Goal: Task Accomplishment & Management: Use online tool/utility

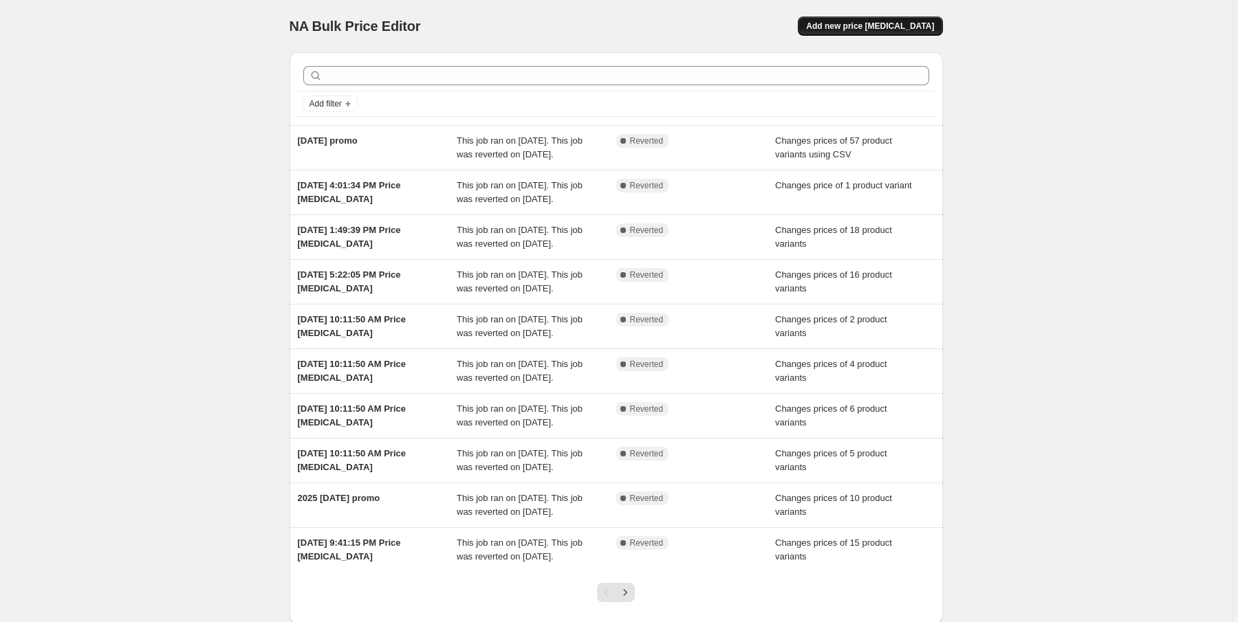
click at [881, 26] on span "Add new price [MEDICAL_DATA]" at bounding box center [870, 26] width 128 height 11
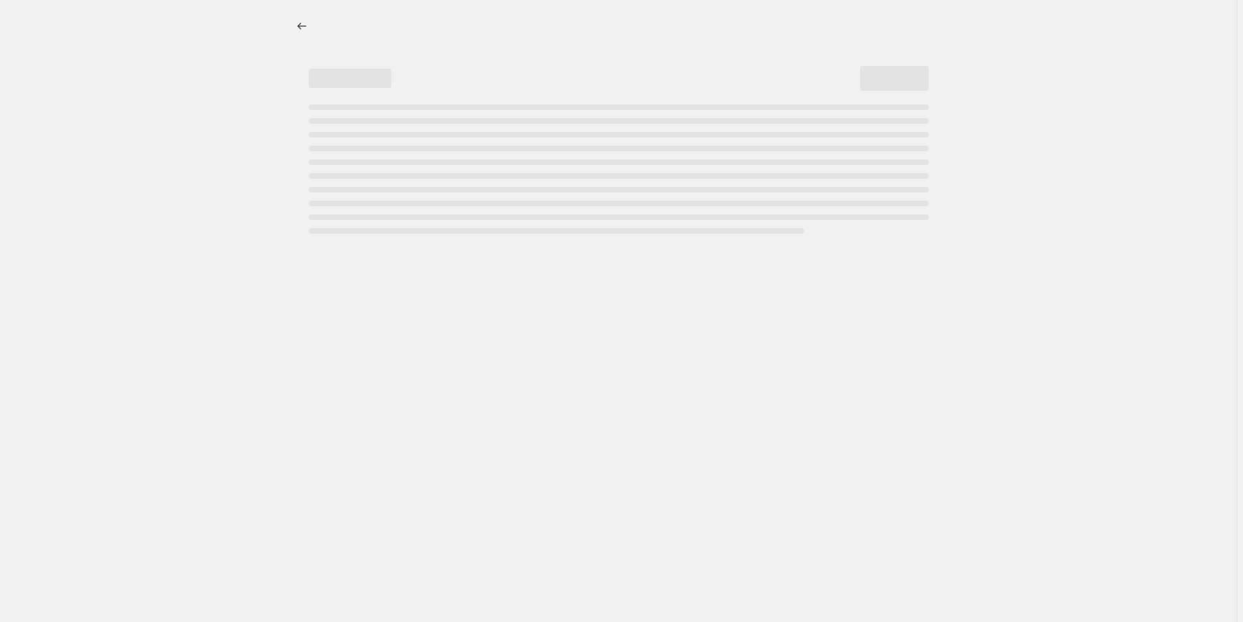
select select "percentage"
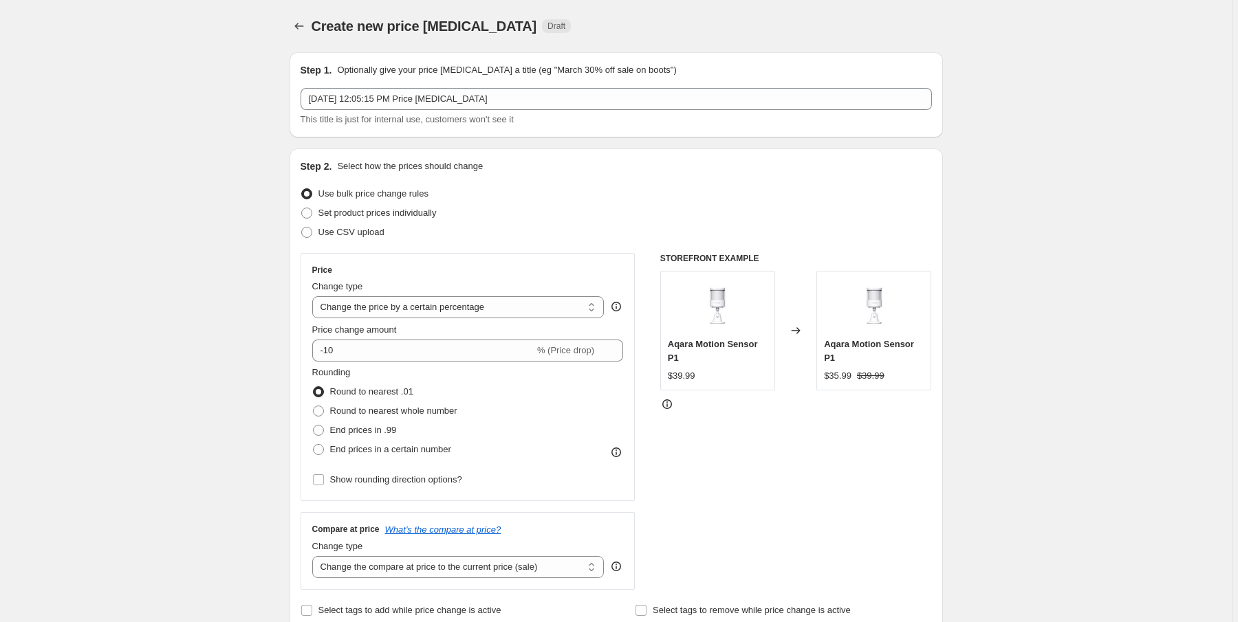
drag, startPoint x: 404, startPoint y: 215, endPoint x: 448, endPoint y: 221, distance: 43.8
click at [404, 215] on span "Set product prices individually" at bounding box center [377, 213] width 118 height 10
click at [302, 208] on input "Set product prices individually" at bounding box center [301, 208] width 1 height 1
radio input "true"
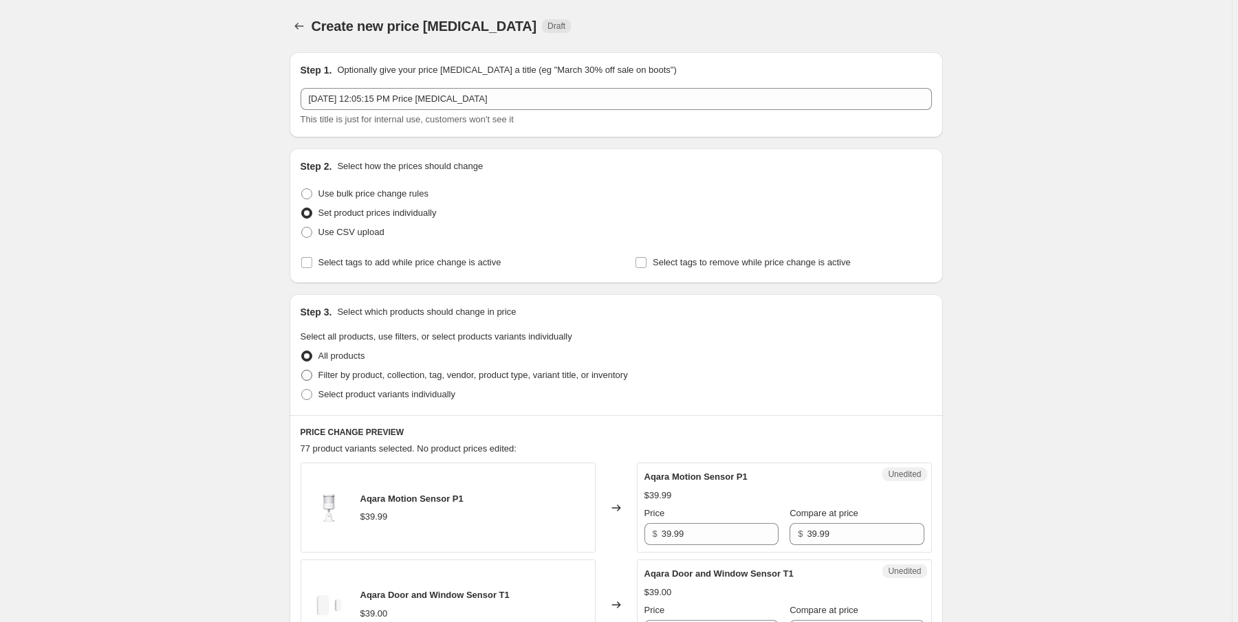
click at [491, 375] on span "Filter by product, collection, tag, vendor, product type, variant title, or inv…" at bounding box center [472, 375] width 309 height 10
click at [302, 371] on input "Filter by product, collection, tag, vendor, product type, variant title, or inv…" at bounding box center [301, 370] width 1 height 1
radio input "true"
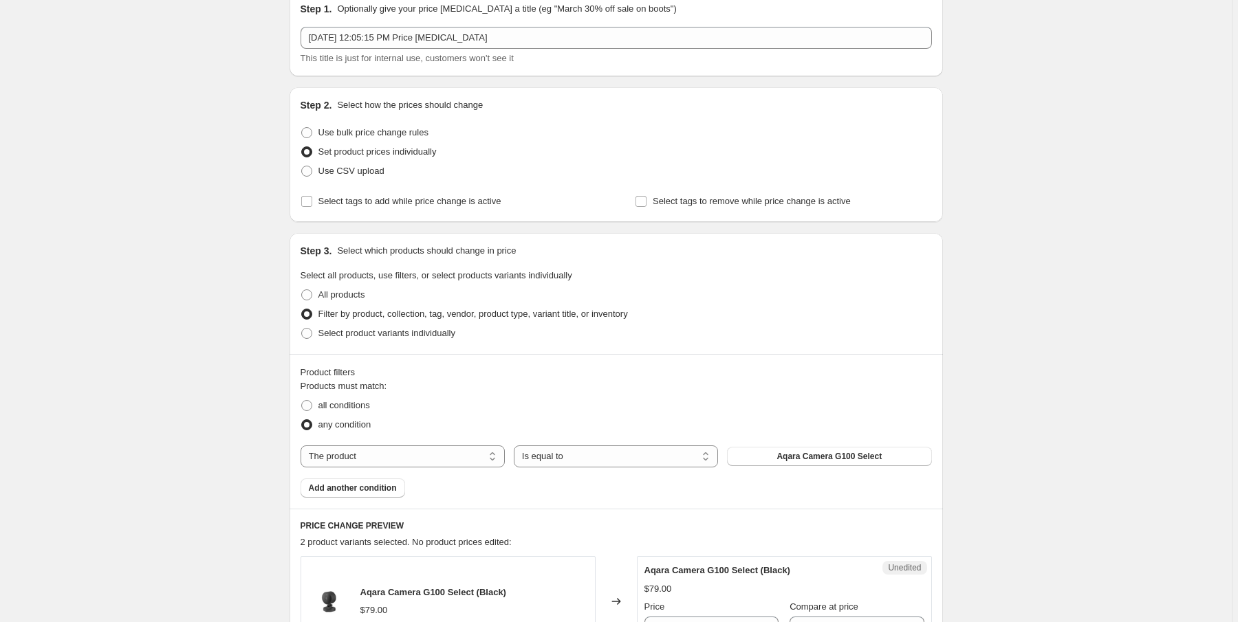
scroll to position [165, 0]
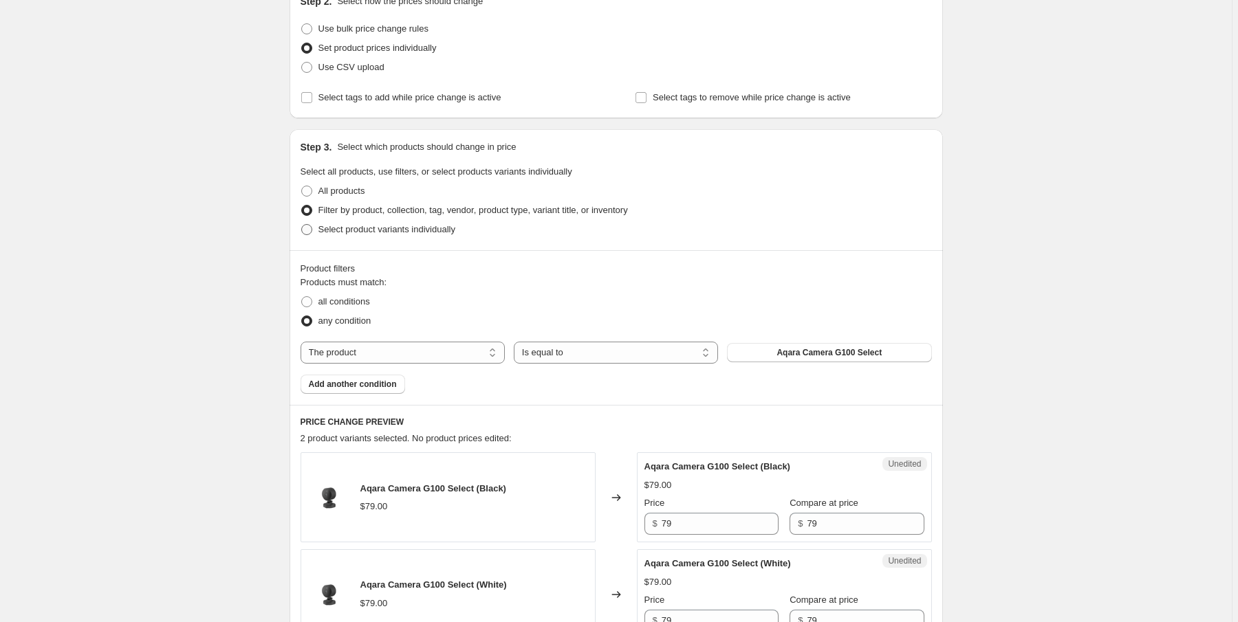
click at [446, 234] on span "Select product variants individually" at bounding box center [386, 229] width 137 height 10
click at [302, 225] on input "Select product variants individually" at bounding box center [301, 224] width 1 height 1
radio input "true"
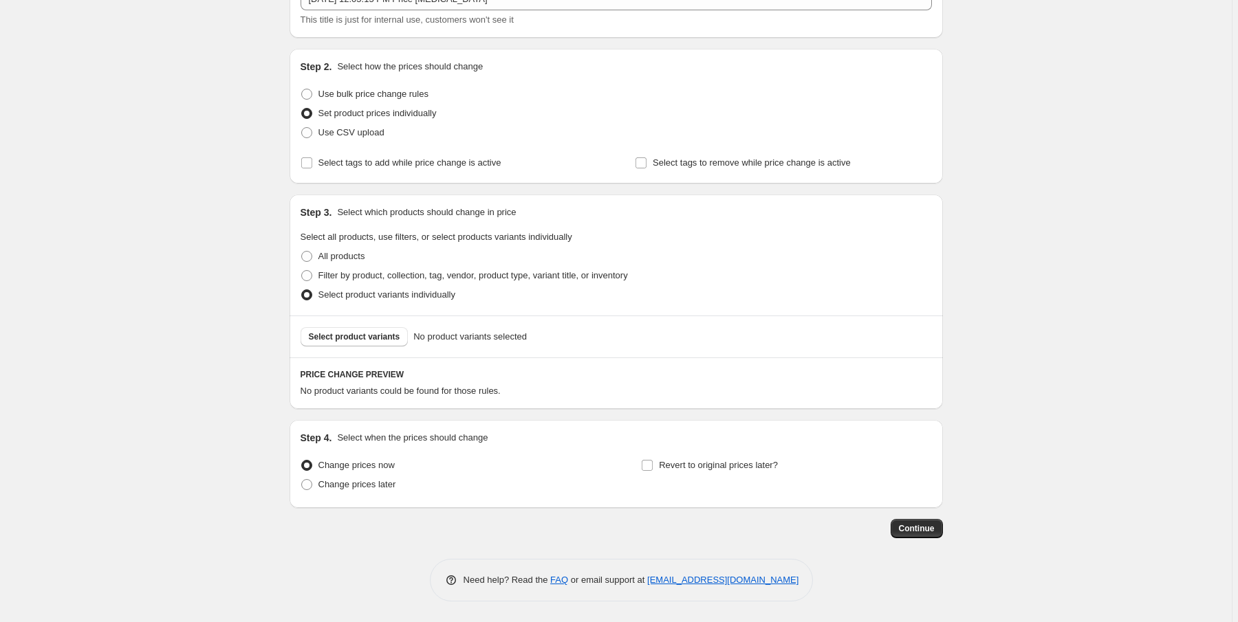
scroll to position [98, 0]
click at [388, 336] on span "Select product variants" at bounding box center [354, 338] width 91 height 11
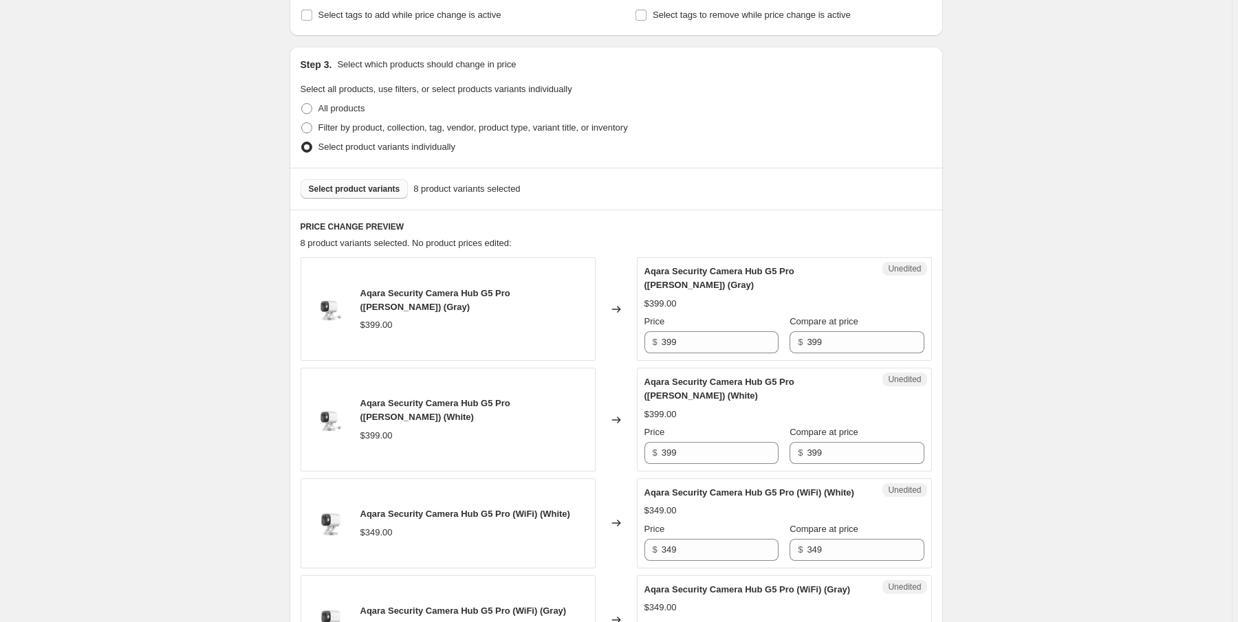
scroll to position [263, 0]
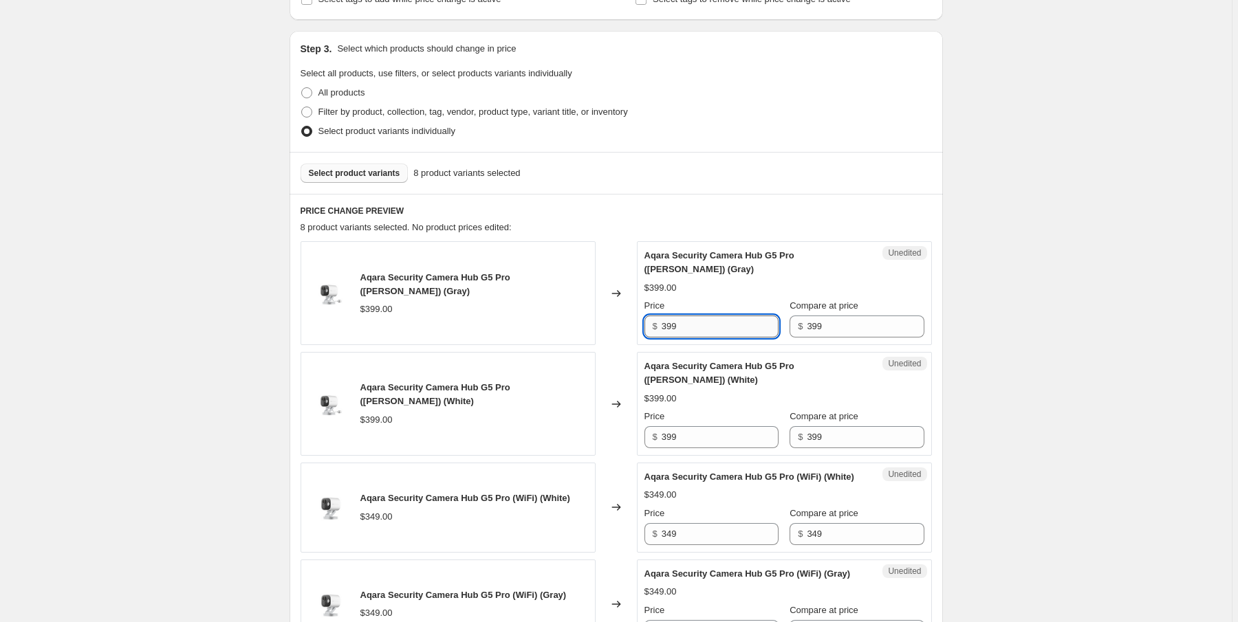
click at [706, 325] on input "399" at bounding box center [719, 327] width 117 height 22
type input "3"
type input "279"
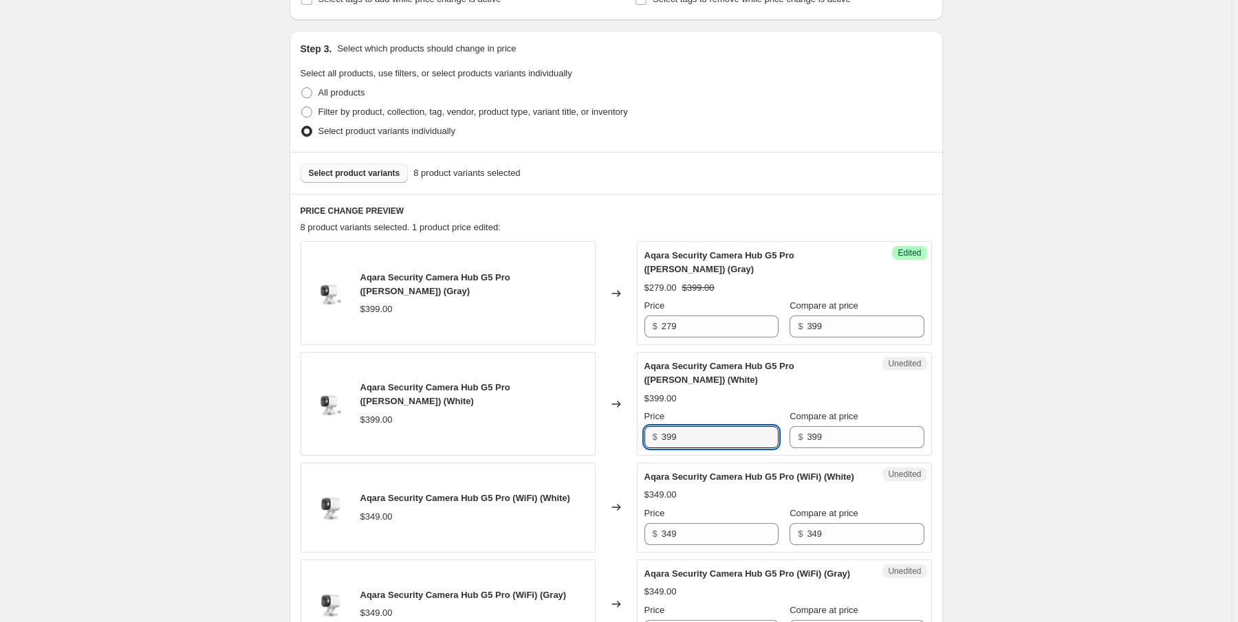
drag, startPoint x: 676, startPoint y: 438, endPoint x: 649, endPoint y: 439, distance: 26.8
click at [649, 439] on div "$ 399" at bounding box center [711, 437] width 134 height 22
type input "279"
click at [681, 540] on input "349" at bounding box center [719, 534] width 117 height 22
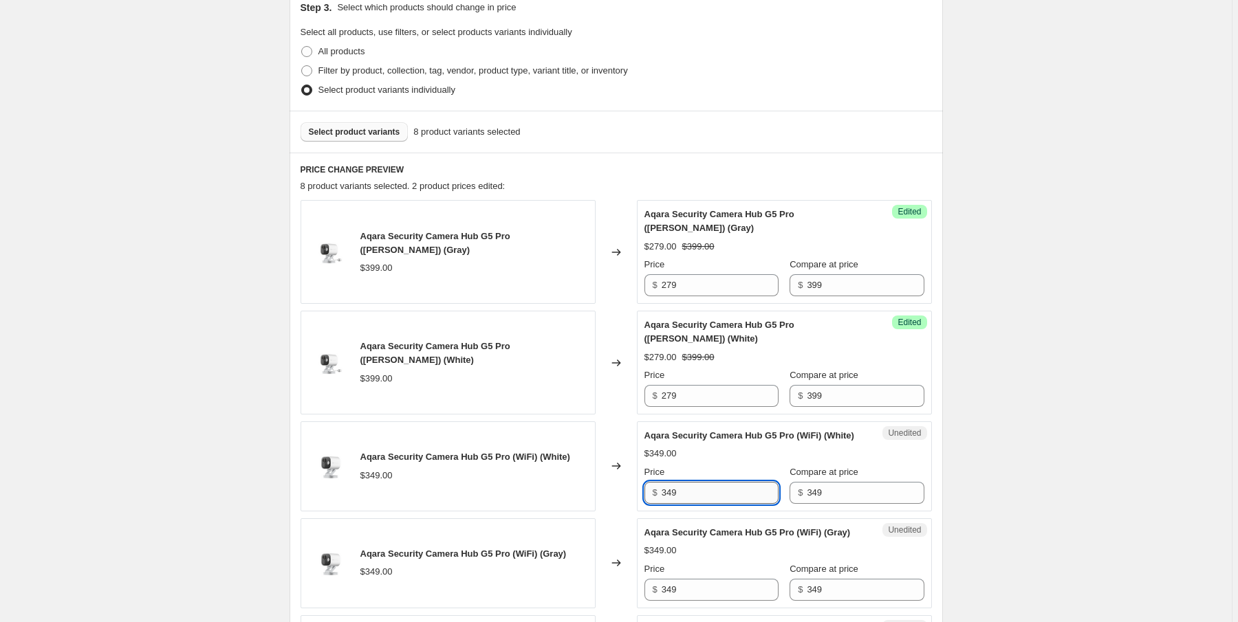
scroll to position [318, 0]
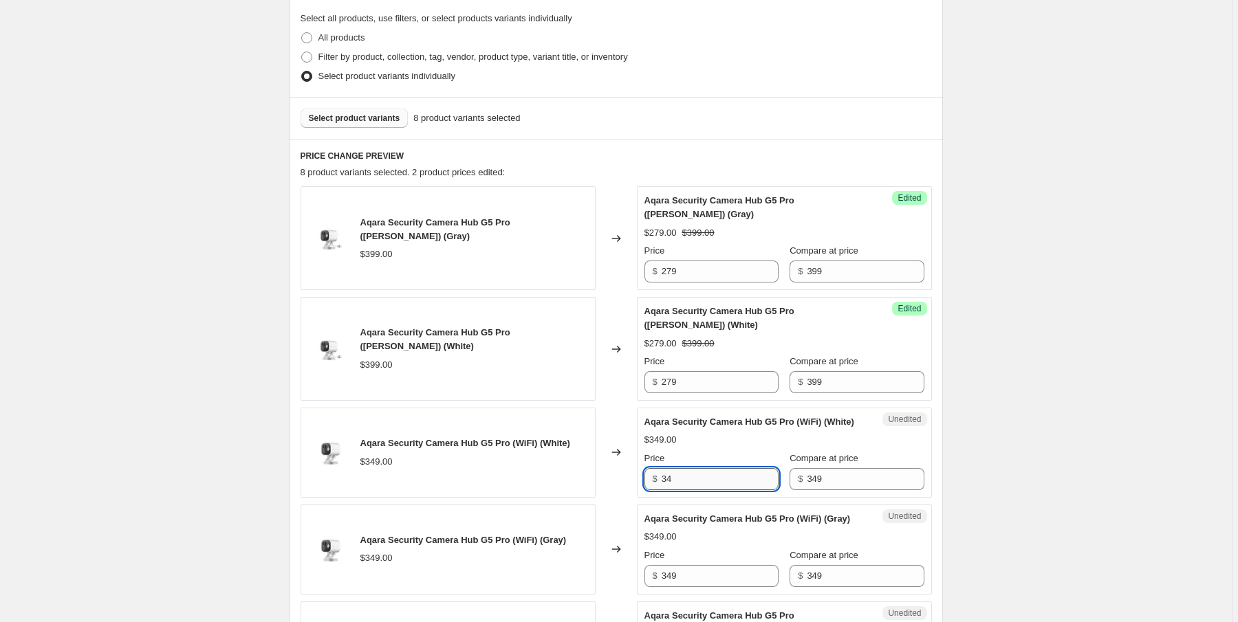
type input "3"
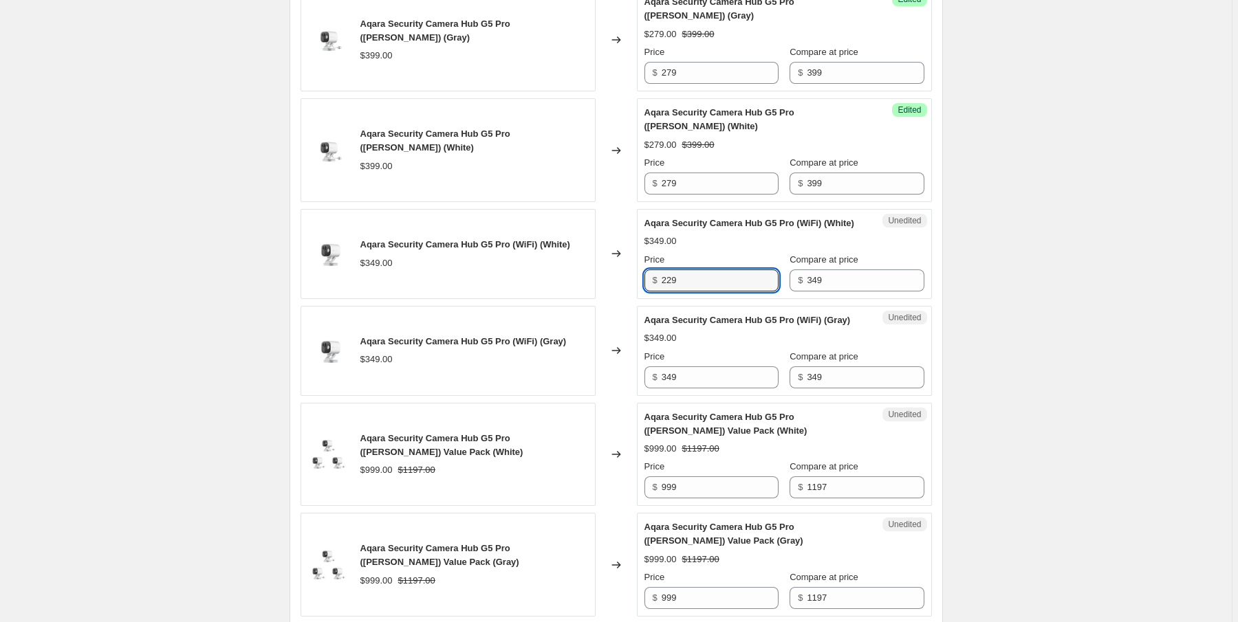
scroll to position [538, 0]
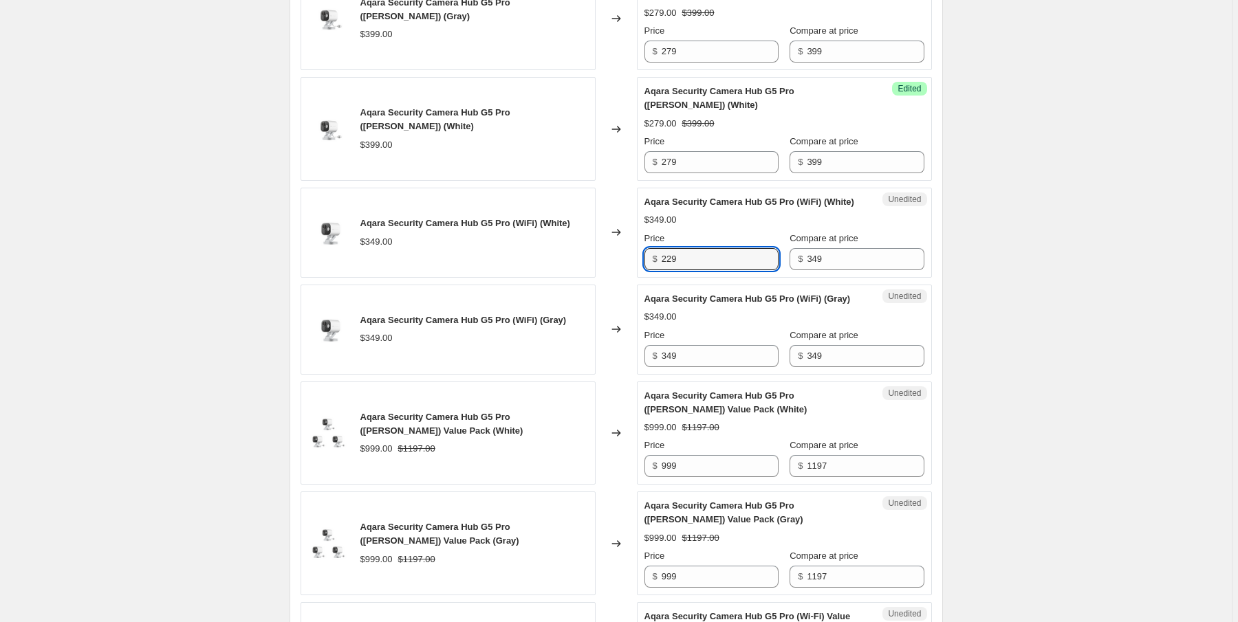
type input "229"
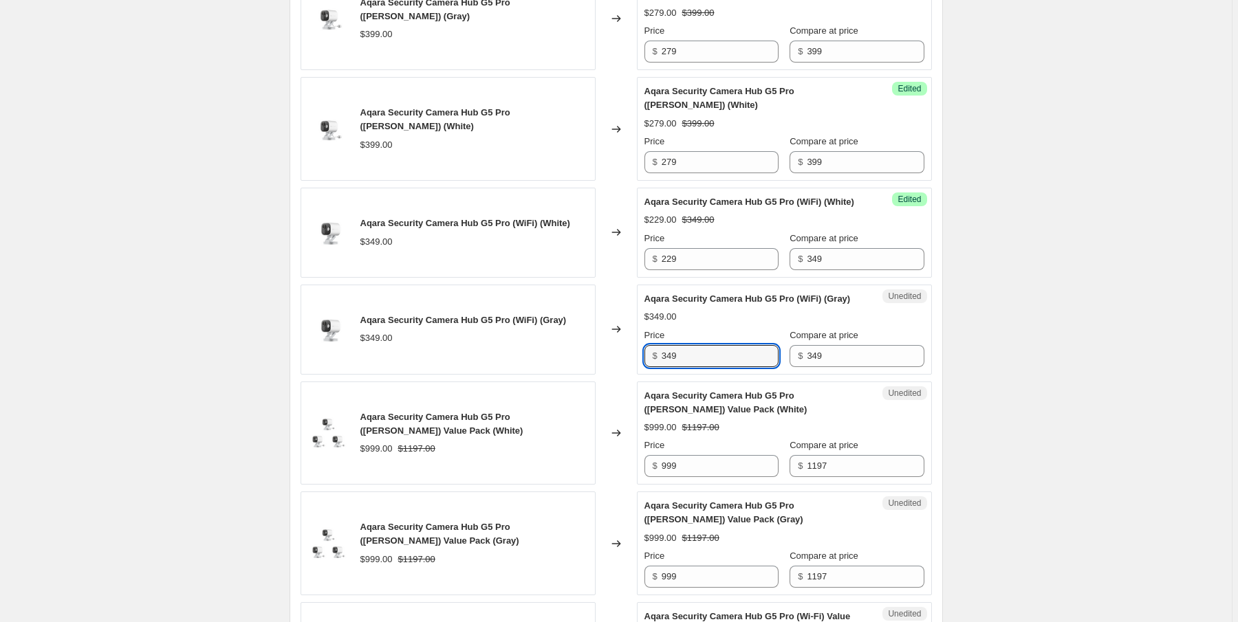
drag, startPoint x: 642, startPoint y: 375, endPoint x: 620, endPoint y: 373, distance: 22.8
click at [620, 373] on div "Aqara Security Camera Hub G5 Pro (WiFi) (Gray) $349.00 Changed to Unedited Aqar…" at bounding box center [615, 330] width 631 height 90
type input "229"
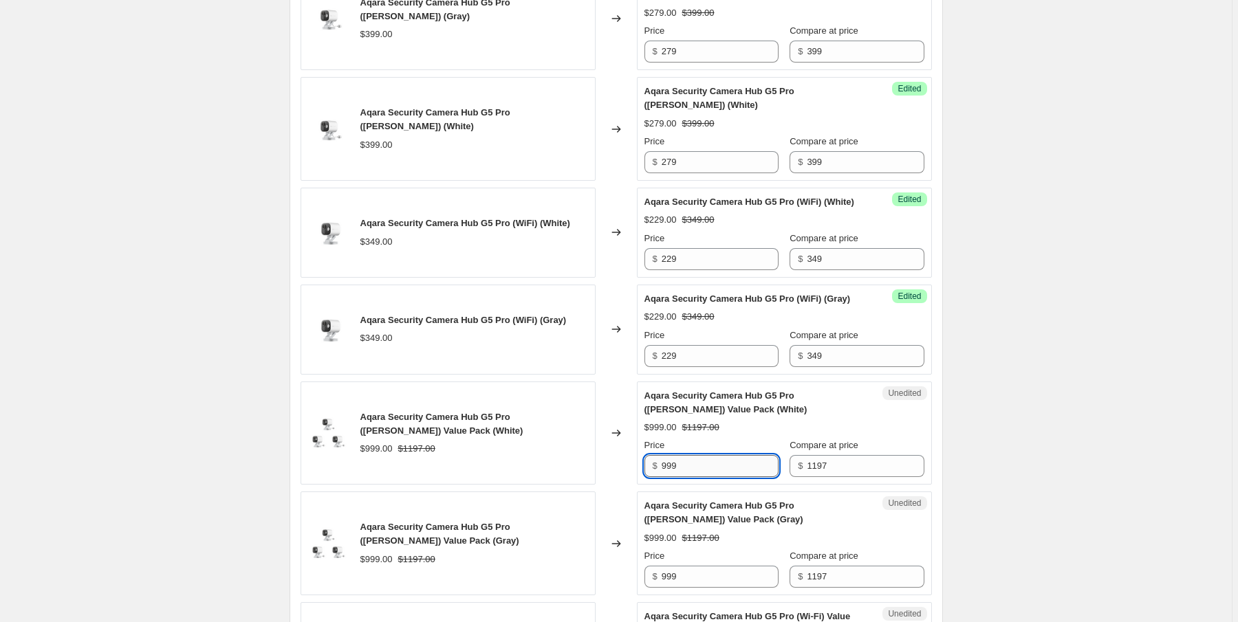
click at [699, 477] on input "999" at bounding box center [719, 466] width 117 height 22
drag, startPoint x: 675, startPoint y: 490, endPoint x: 659, endPoint y: 490, distance: 15.8
click at [659, 477] on div "$ 999" at bounding box center [711, 466] width 134 height 22
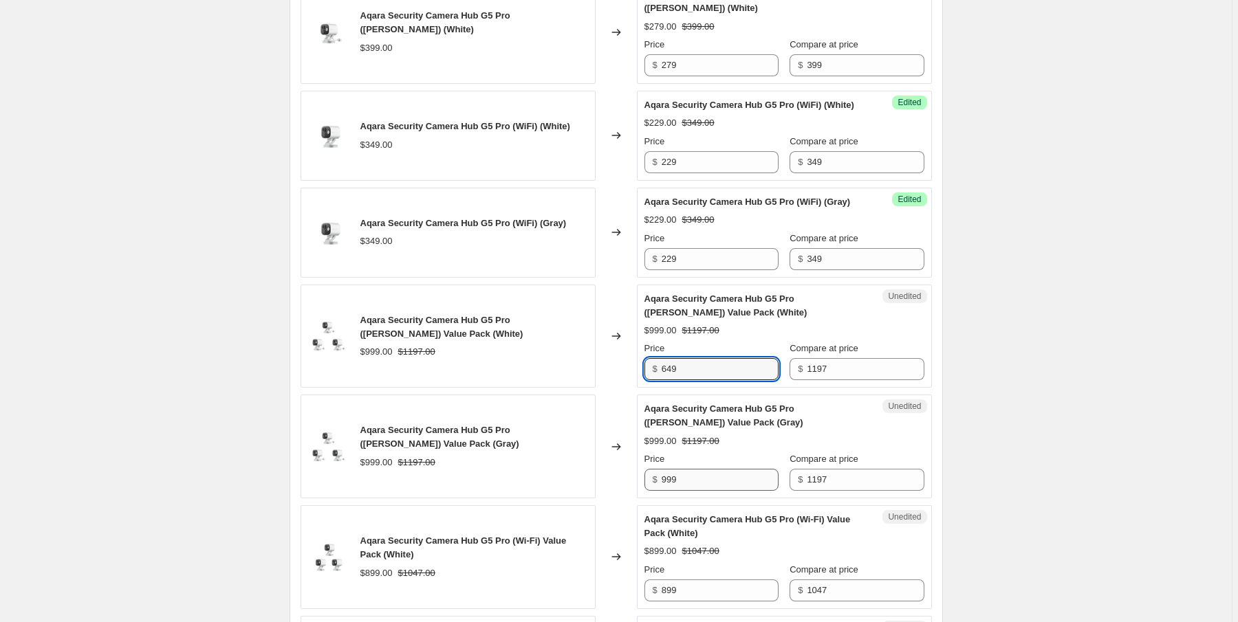
scroll to position [648, 0]
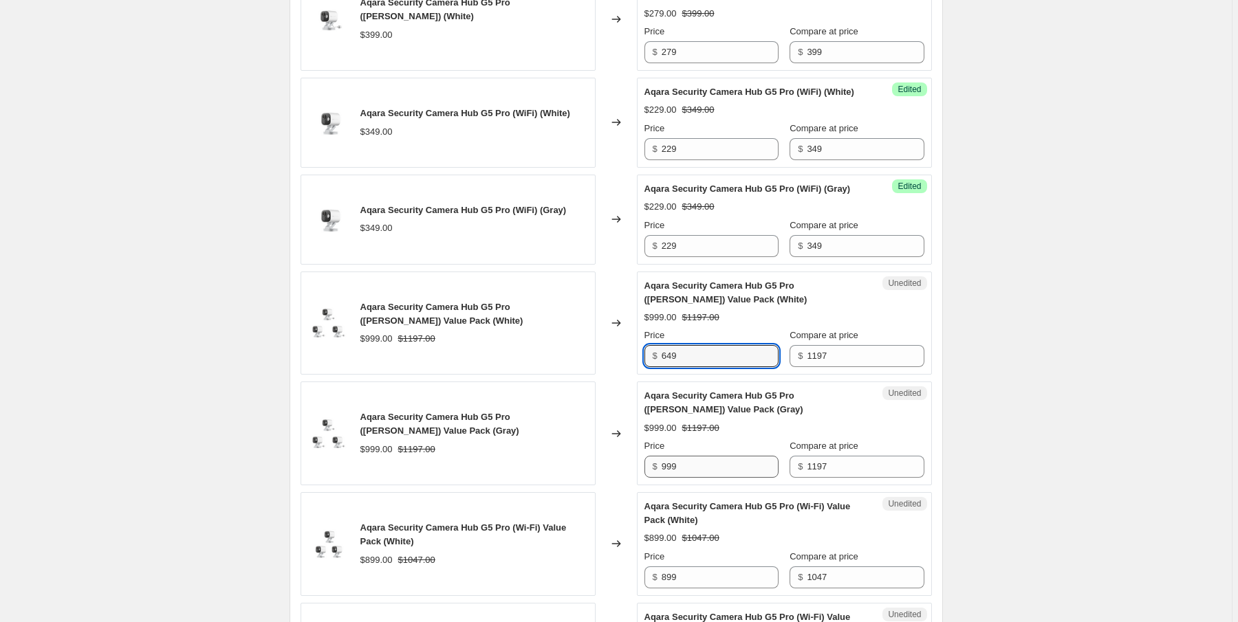
type input "649"
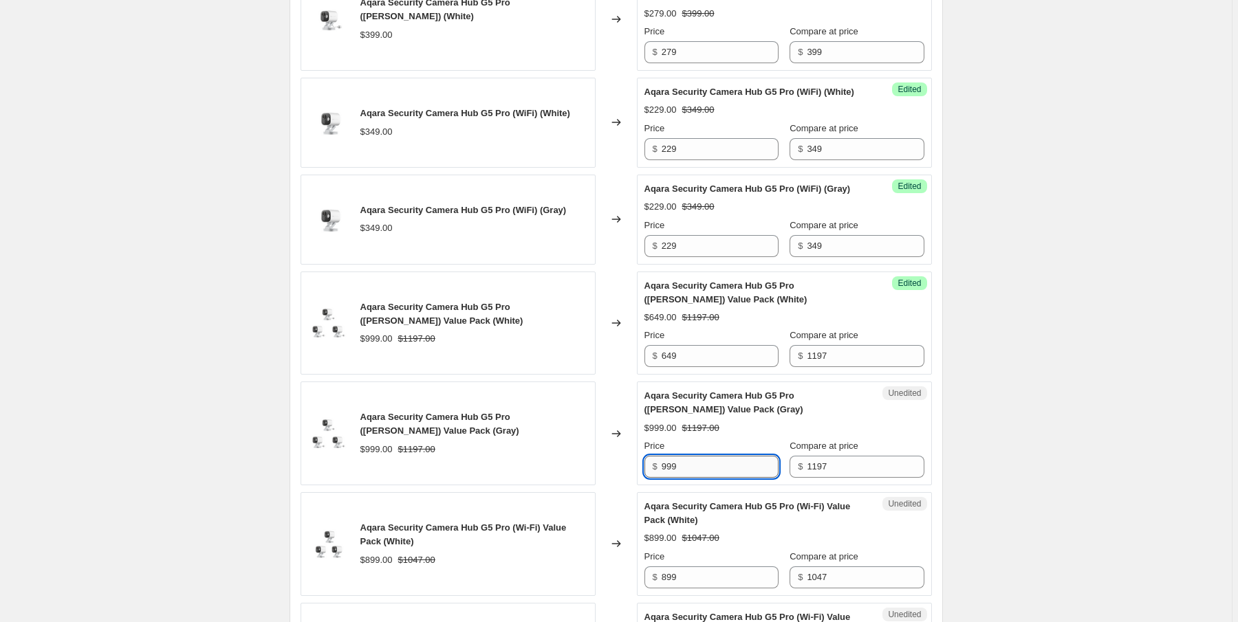
drag, startPoint x: 694, startPoint y: 489, endPoint x: 664, endPoint y: 488, distance: 30.9
click at [664, 478] on input "999" at bounding box center [719, 467] width 117 height 22
type input "649"
click at [722, 461] on div "Aqara Security Camera Hub G5 Pro ([PERSON_NAME]) Value Pack (Gray) $999.00 $119…" at bounding box center [784, 433] width 280 height 89
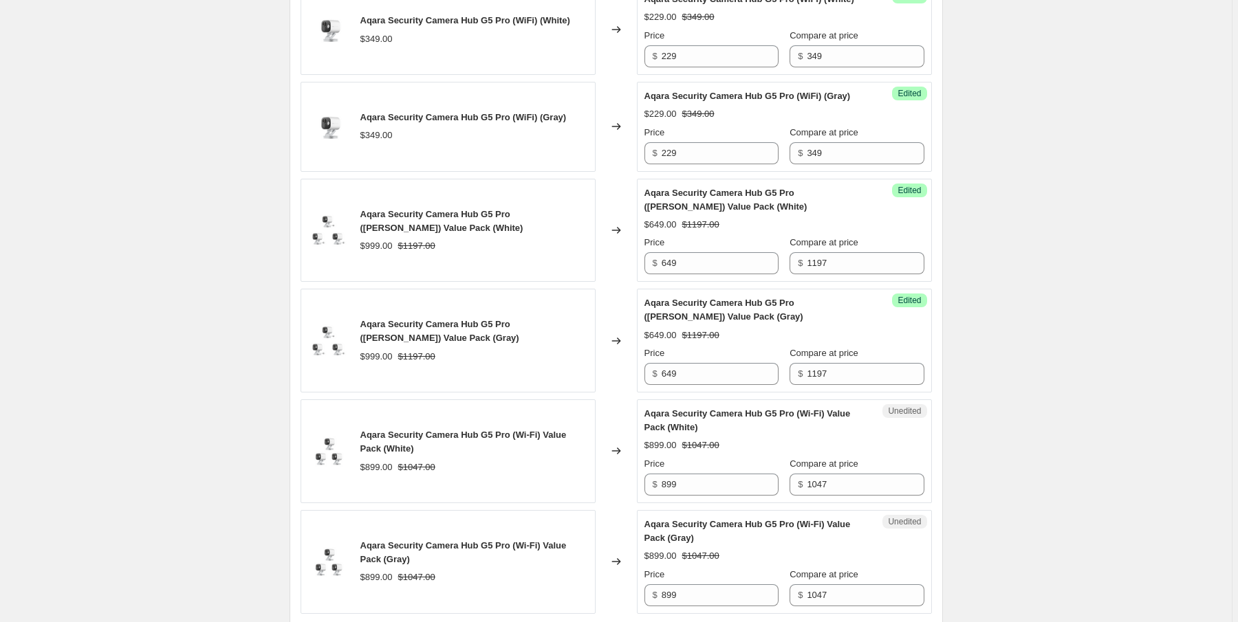
scroll to position [758, 0]
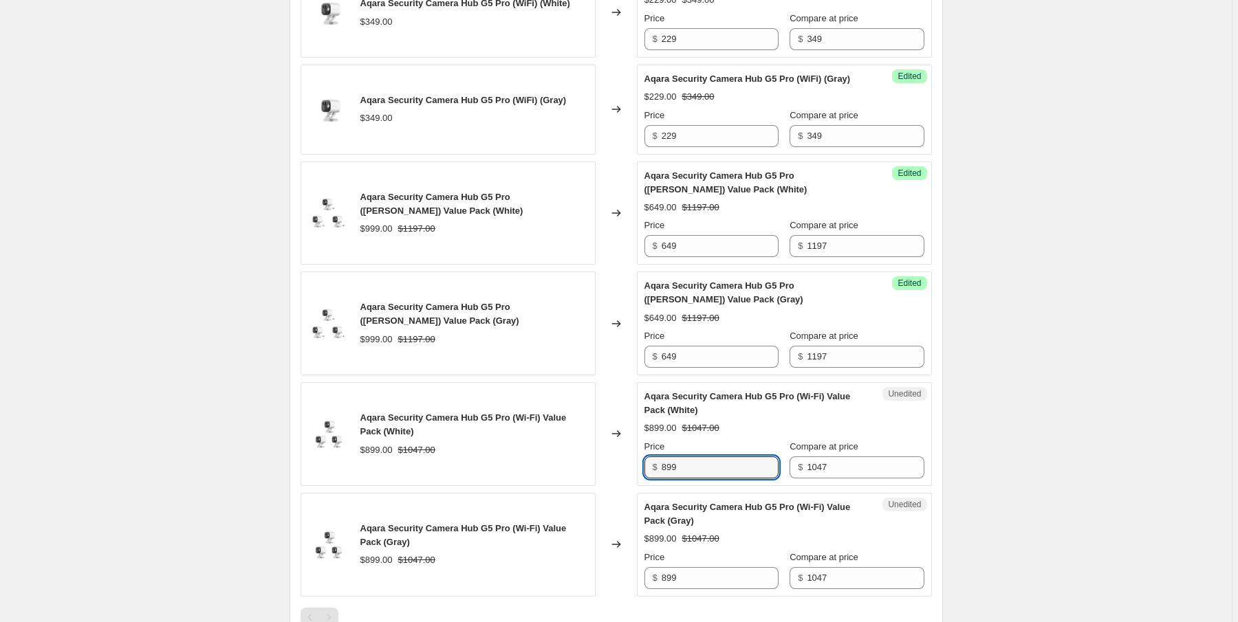
drag, startPoint x: 692, startPoint y: 493, endPoint x: 653, endPoint y: 496, distance: 39.3
click at [653, 479] on div "$ 899" at bounding box center [711, 468] width 134 height 22
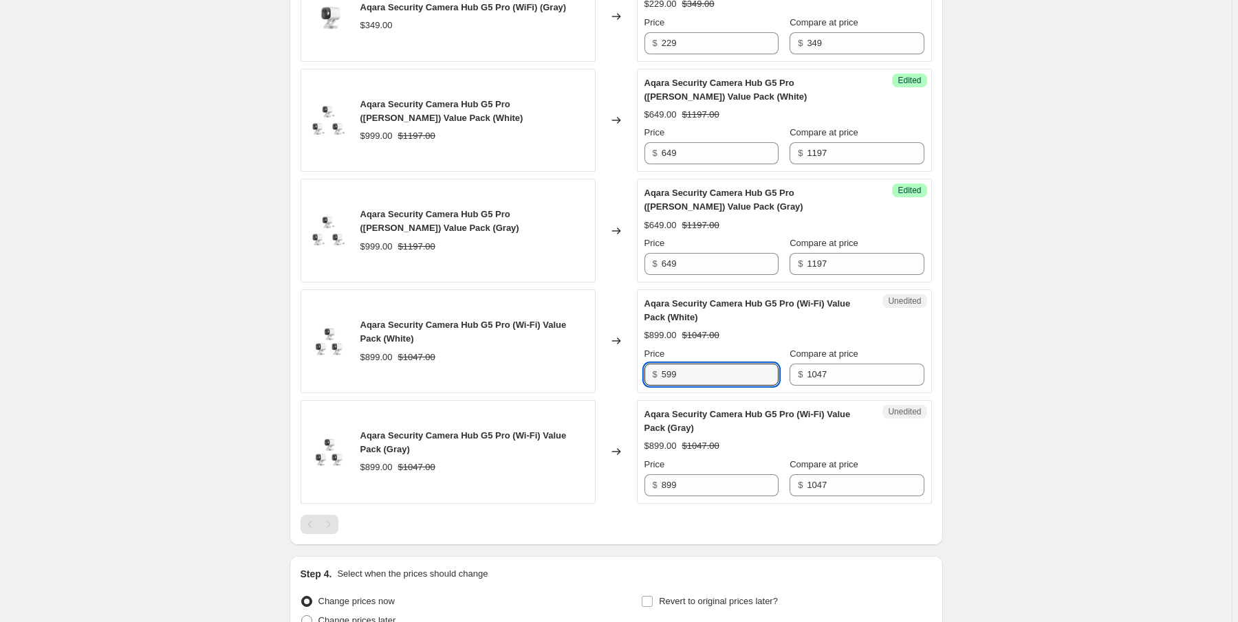
scroll to position [868, 0]
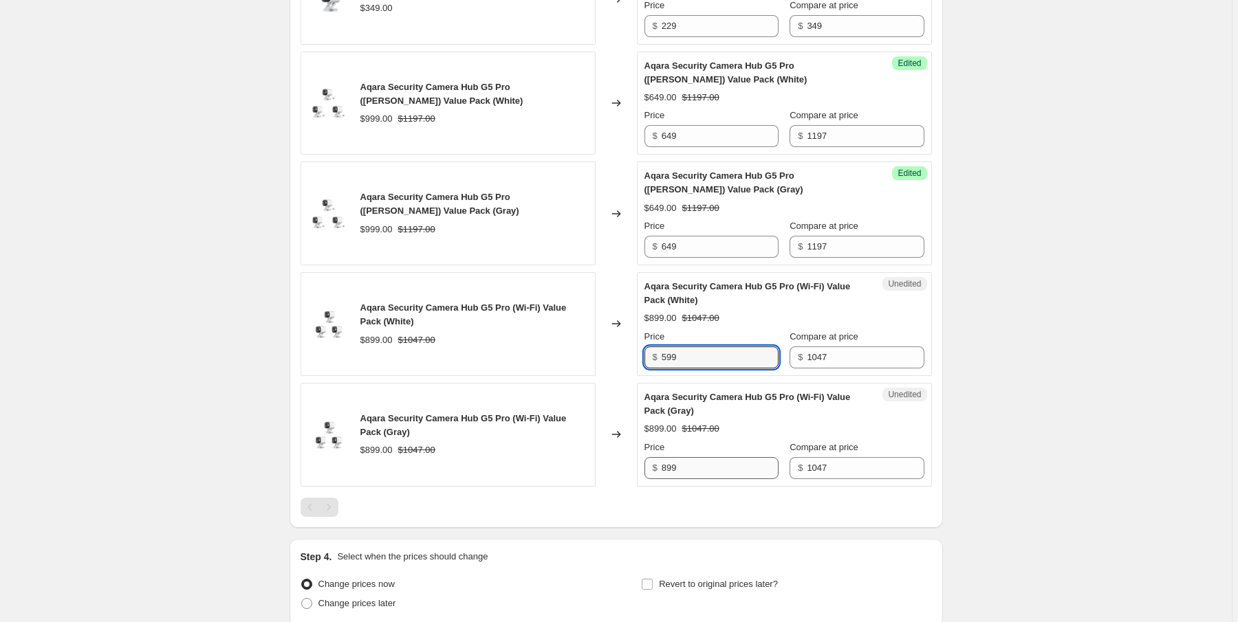
type input "599"
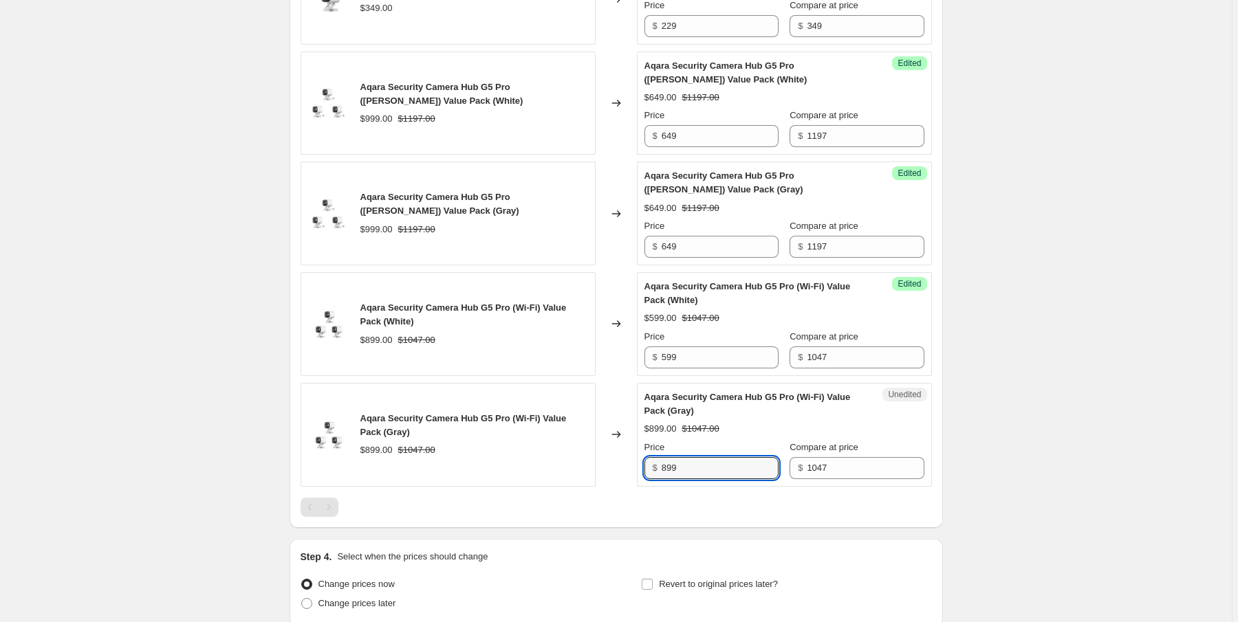
drag, startPoint x: 697, startPoint y: 491, endPoint x: 649, endPoint y: 481, distance: 49.2
click at [650, 479] on div "$ 899" at bounding box center [711, 468] width 134 height 22
type input "599"
click at [635, 517] on div at bounding box center [615, 507] width 631 height 19
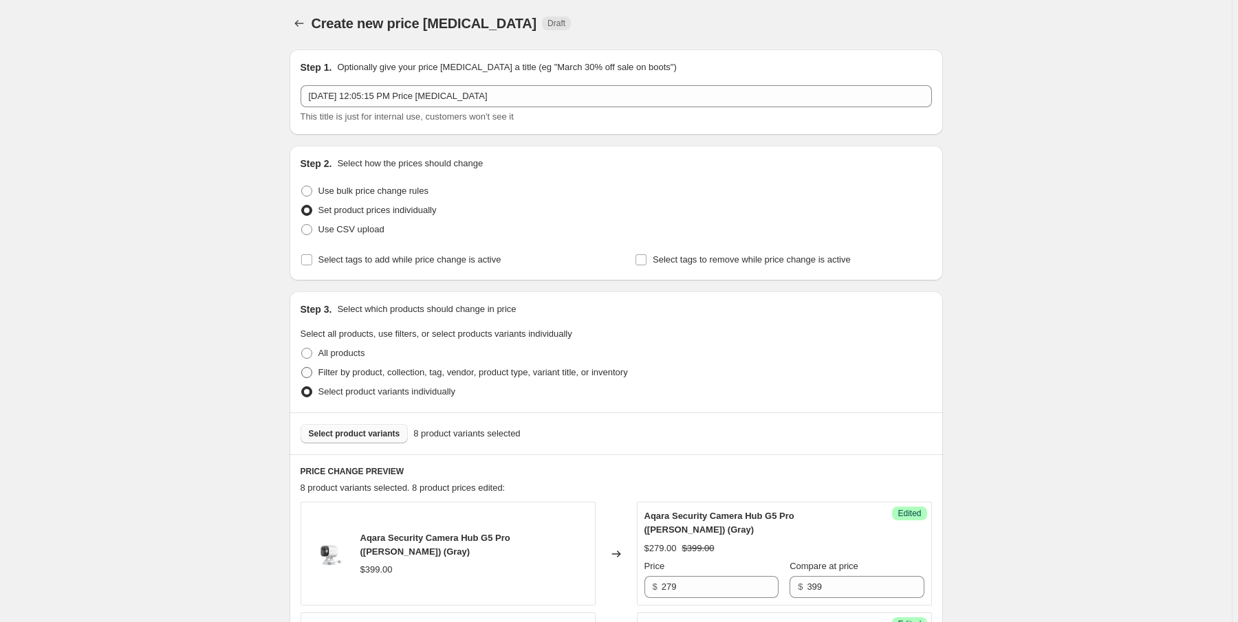
scroll to position [0, 0]
click at [364, 437] on span "Select product variants" at bounding box center [354, 436] width 91 height 11
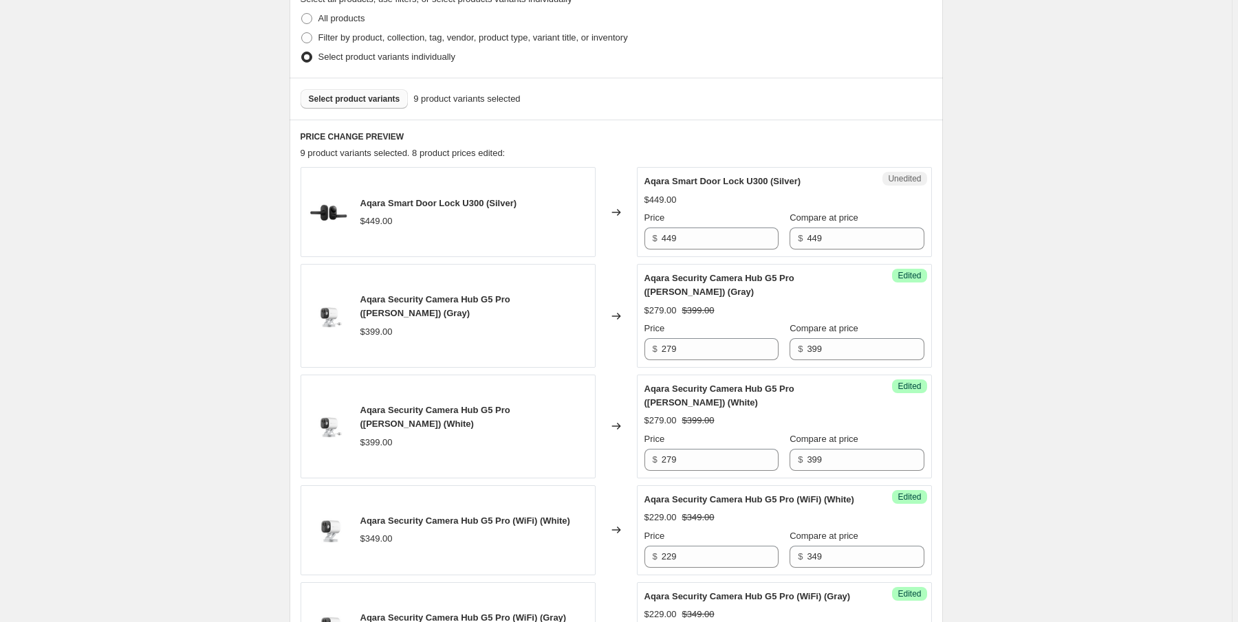
scroll to position [275, 0]
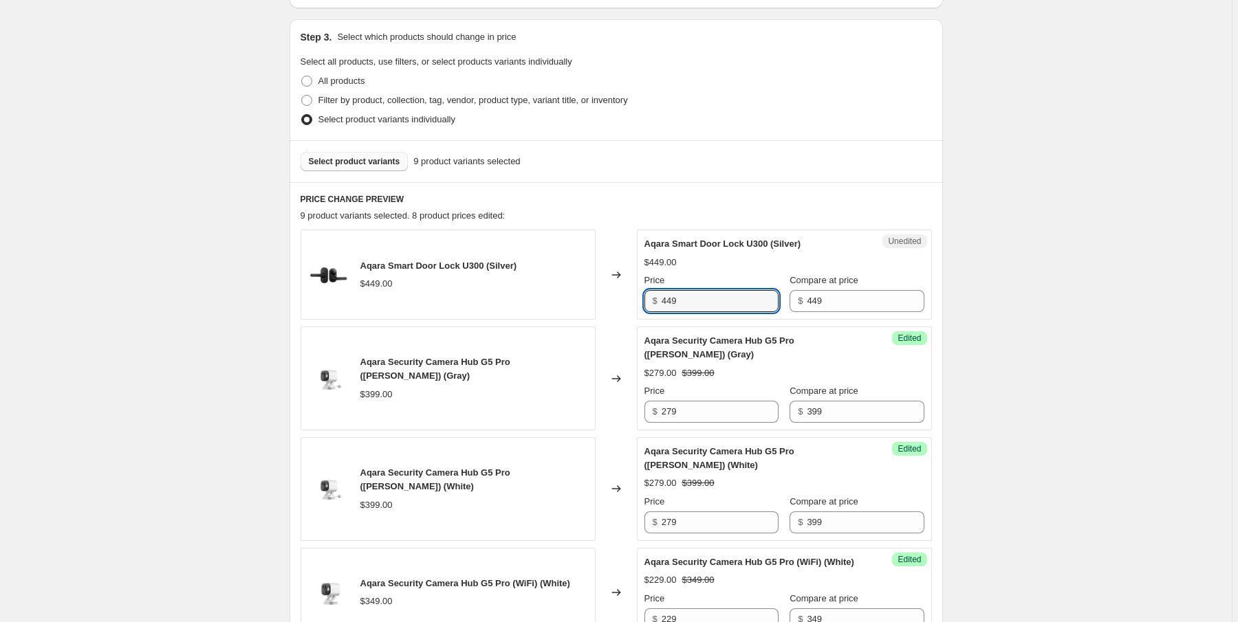
drag, startPoint x: 656, startPoint y: 298, endPoint x: 641, endPoint y: 297, distance: 15.2
click at [641, 297] on div "Unedited Aqara Smart Door Lock U300 (Silver) $449.00 Price $ 449 Compare at pri…" at bounding box center [784, 275] width 295 height 90
type input "269"
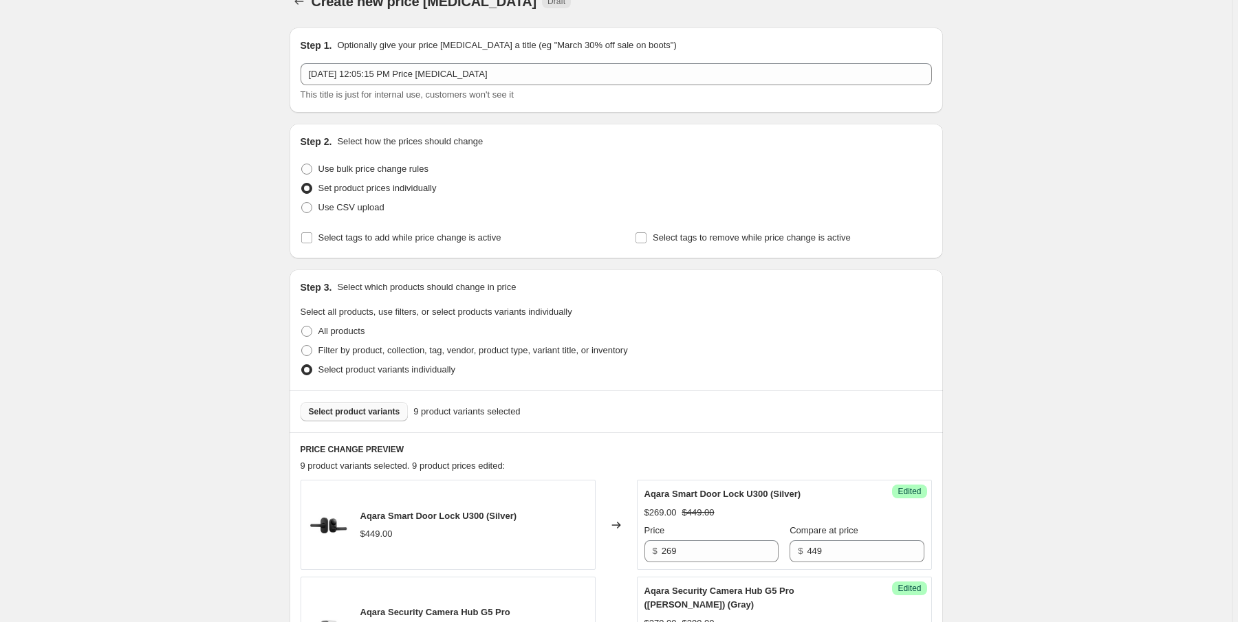
scroll to position [0, 0]
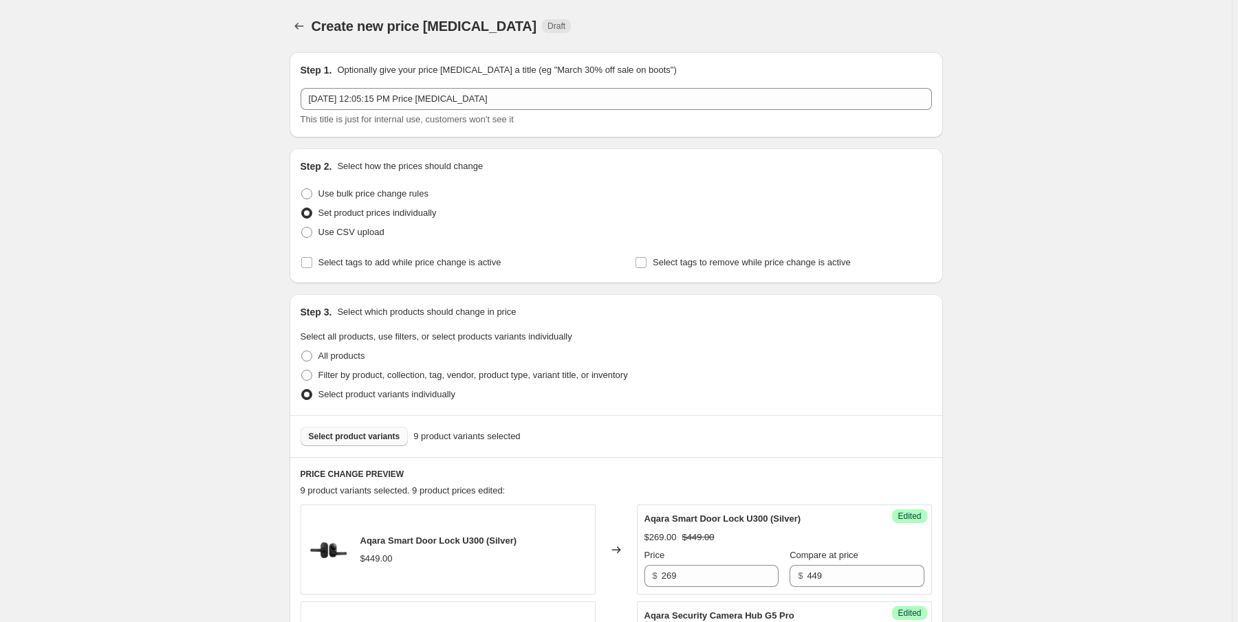
click at [384, 441] on span "Select product variants" at bounding box center [354, 436] width 91 height 11
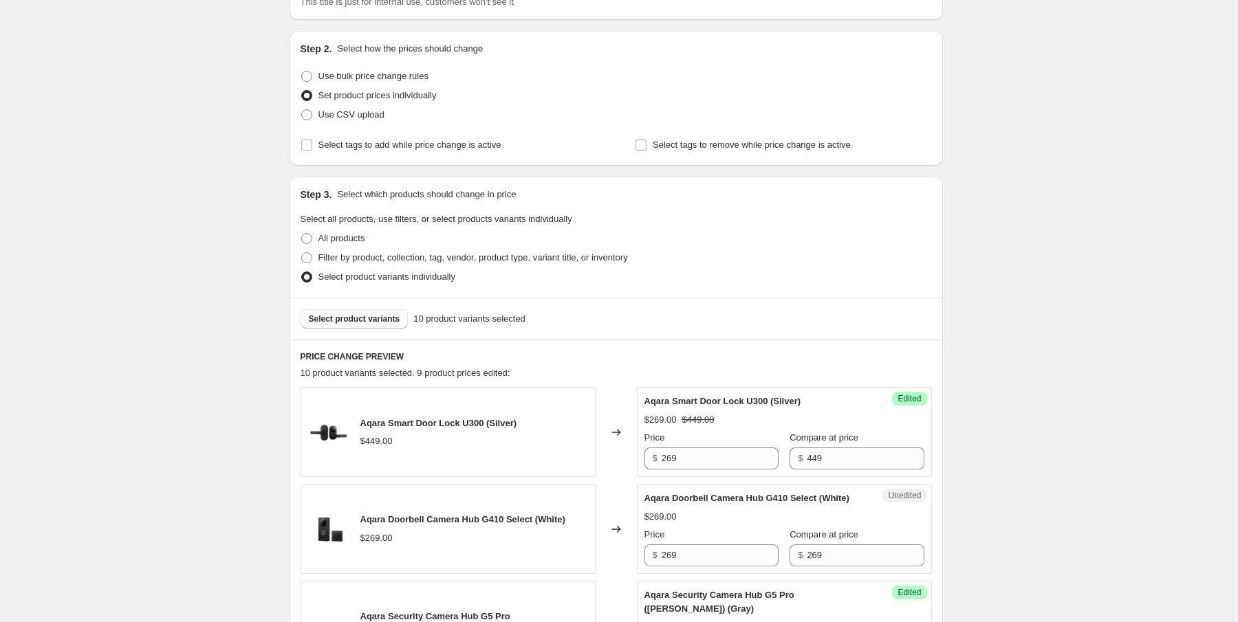
scroll to position [165, 0]
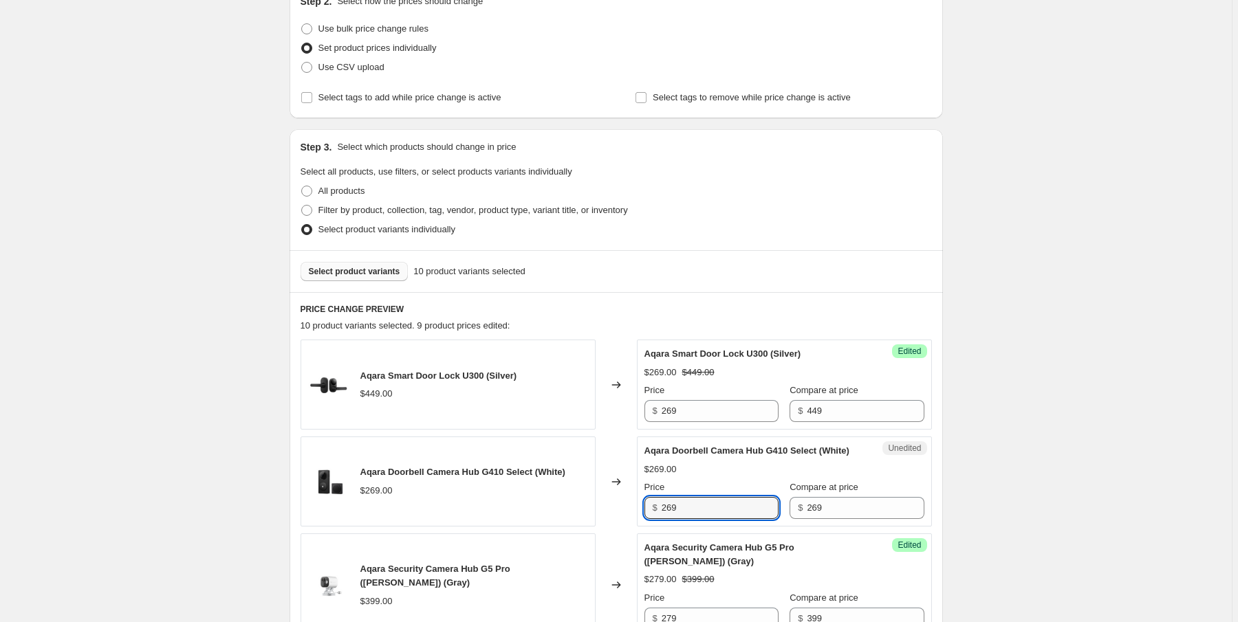
drag, startPoint x: 678, startPoint y: 523, endPoint x: 646, endPoint y: 524, distance: 32.3
click at [646, 524] on div "Unedited Aqara Doorbell Camera Hub G410 Select (White) $269.00 Price $ 269 Comp…" at bounding box center [784, 482] width 295 height 90
type input "199"
click at [721, 474] on div "Aqara Doorbell Camera Hub G410 Select (White) $199.00 $269.00 Price $ 199 Compa…" at bounding box center [784, 481] width 280 height 75
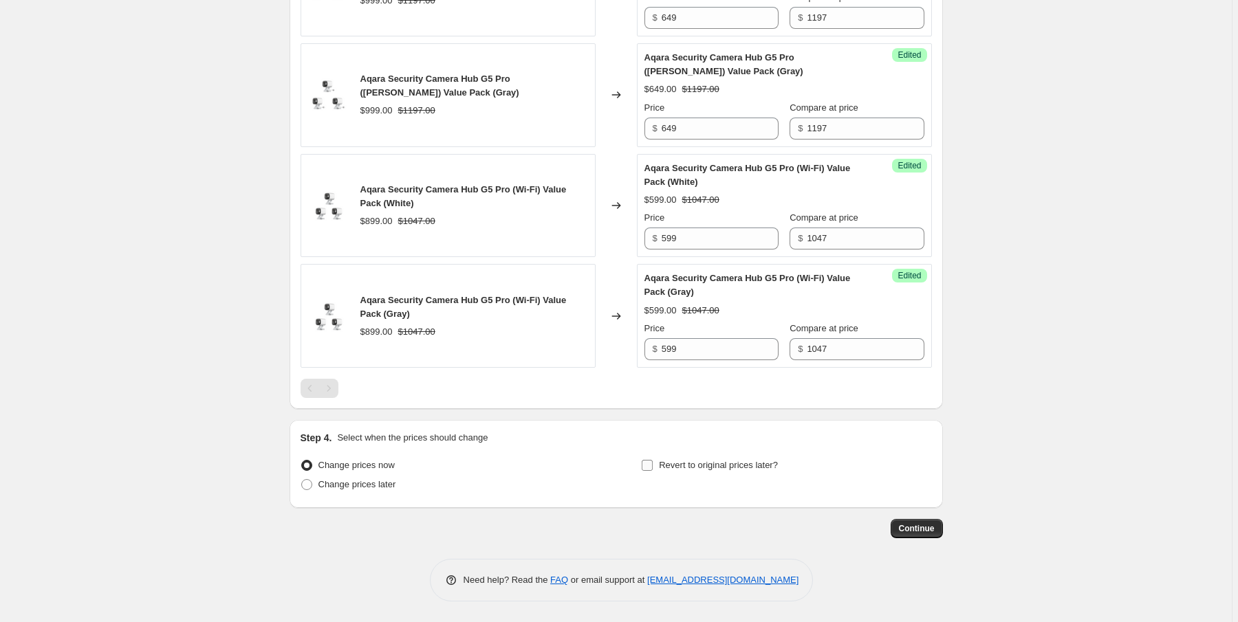
scroll to position [1214, 0]
click at [648, 464] on input "Revert to original prices later?" at bounding box center [647, 465] width 11 height 11
checkbox input "true"
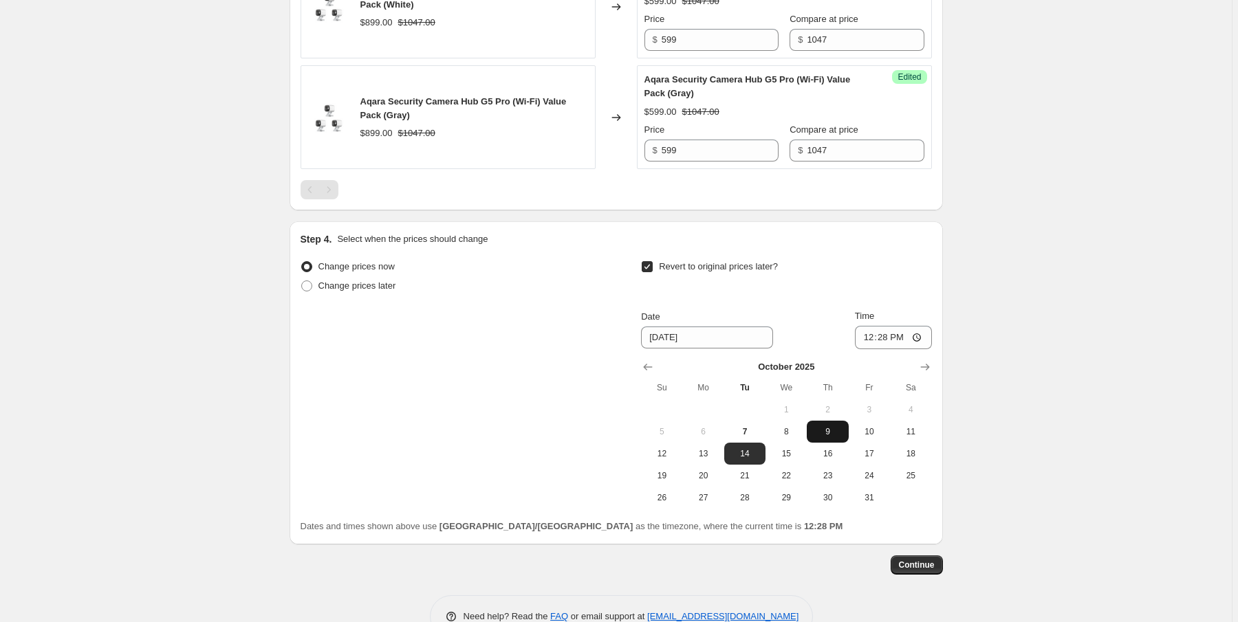
scroll to position [1379, 0]
click at [871, 349] on input "12:28" at bounding box center [893, 337] width 77 height 23
click at [882, 349] on input "12:28" at bounding box center [893, 337] width 77 height 23
type input "00:01"
click at [866, 298] on div "Revert to original prices later?" at bounding box center [786, 277] width 290 height 41
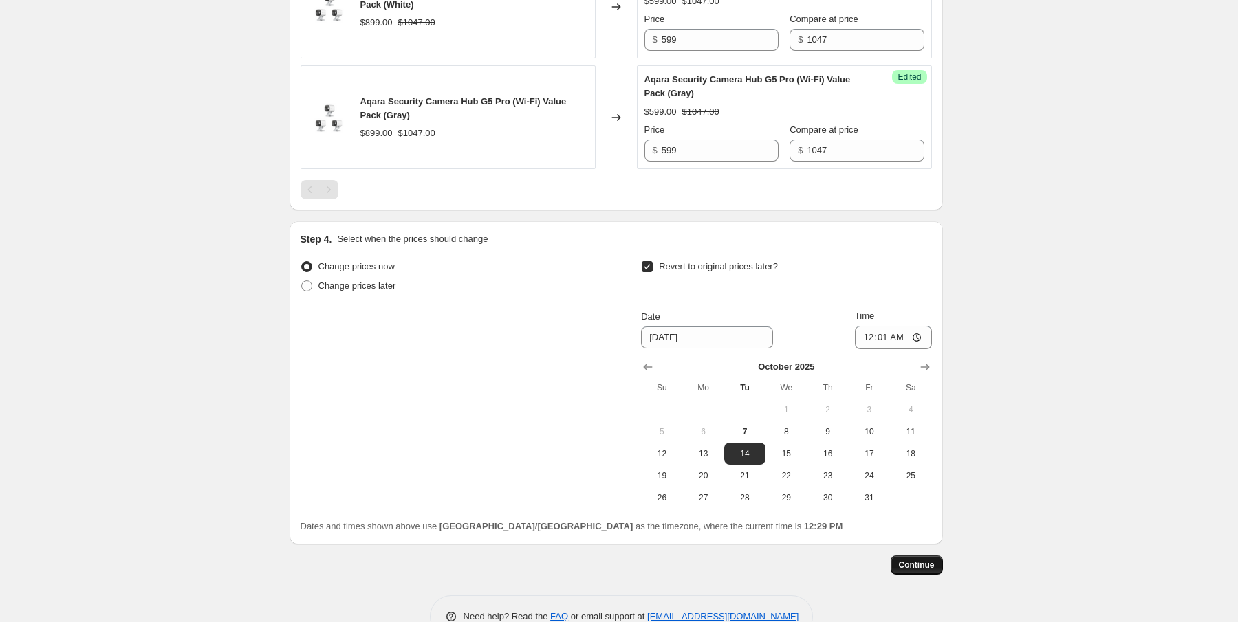
click at [915, 571] on span "Continue" at bounding box center [917, 565] width 36 height 11
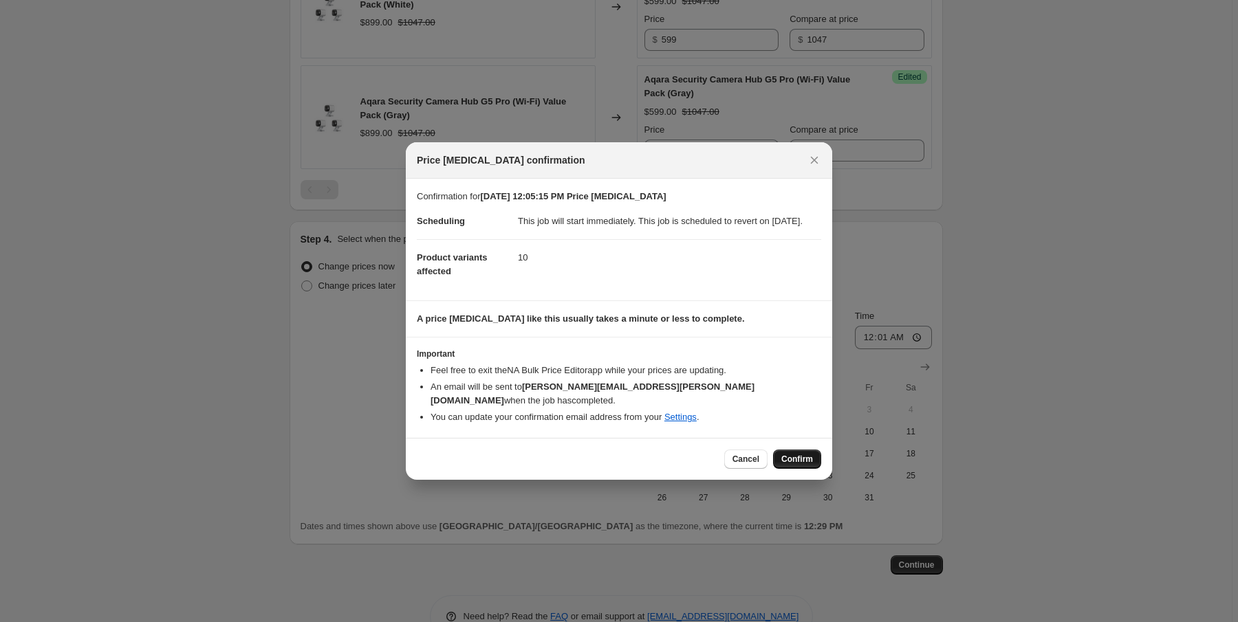
click at [789, 457] on span "Confirm" at bounding box center [797, 459] width 32 height 11
